Goal: Register for event/course

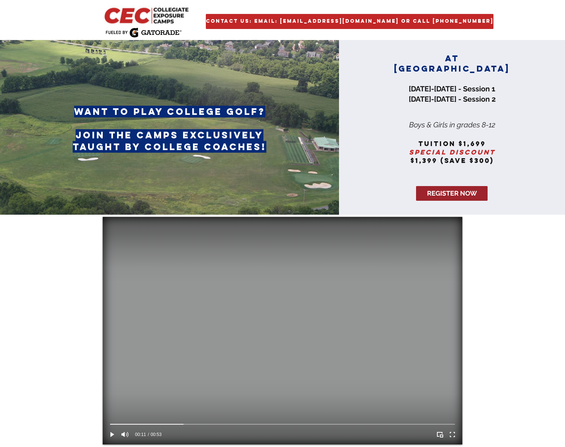
click at [457, 194] on span "REGISTER NOW" at bounding box center [452, 193] width 50 height 9
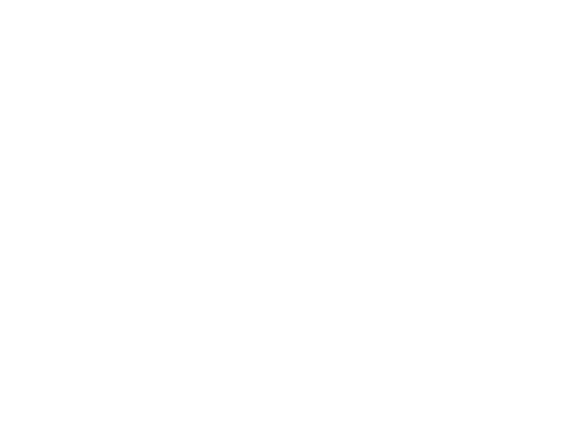
scroll to position [2339, 0]
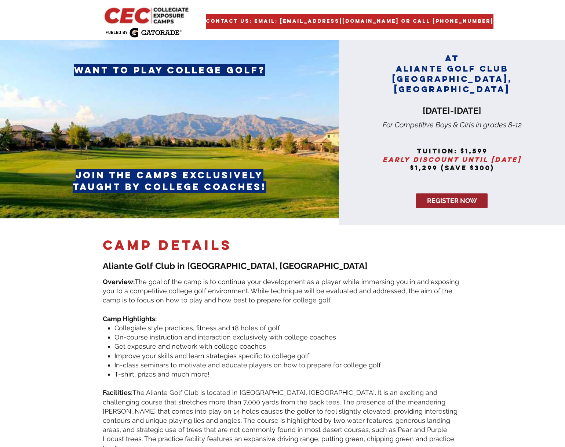
click at [441, 196] on span "REGISTER NOW" at bounding box center [452, 200] width 50 height 9
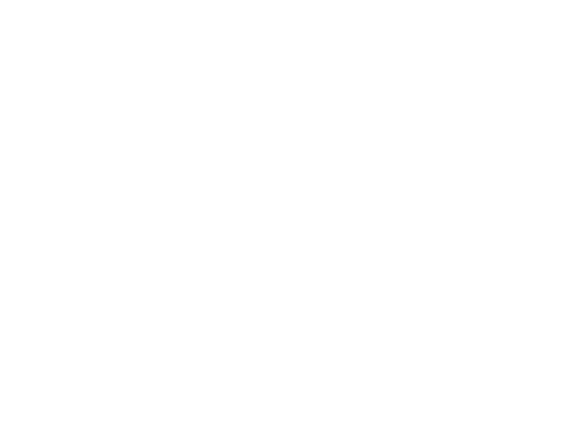
scroll to position [1816, 0]
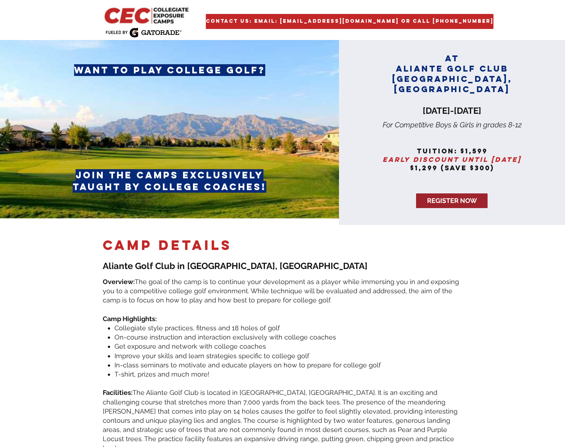
click at [453, 196] on span "REGISTER NOW" at bounding box center [452, 200] width 50 height 9
